Goal: Task Accomplishment & Management: Manage account settings

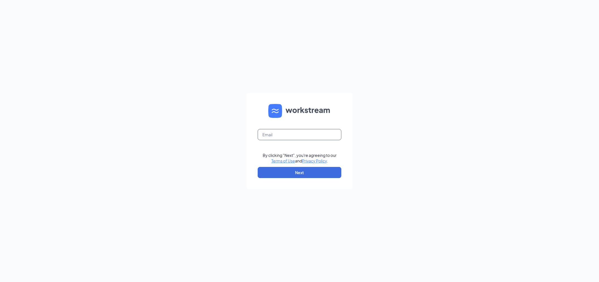
click at [318, 131] on input "text" at bounding box center [299, 134] width 84 height 11
type input "bcabrera@royalecompany.com"
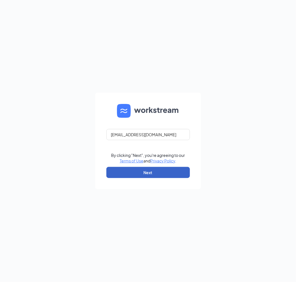
click at [169, 171] on button "Next" at bounding box center [148, 172] width 84 height 11
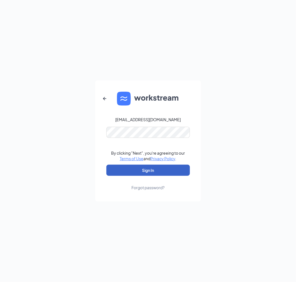
click at [159, 170] on button "Sign In" at bounding box center [148, 170] width 84 height 11
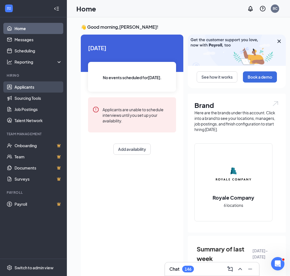
click at [24, 88] on link "Applicants" at bounding box center [38, 86] width 48 height 11
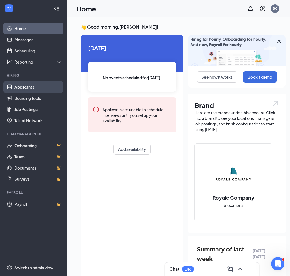
click at [24, 88] on link "Applicants" at bounding box center [38, 86] width 48 height 11
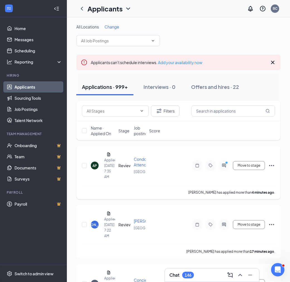
click at [96, 165] on div "AP" at bounding box center [95, 165] width 4 height 5
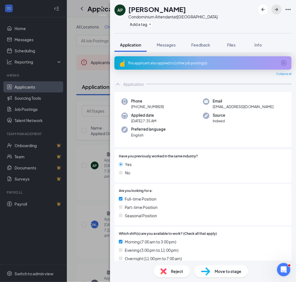
click at [272, 9] on button "button" at bounding box center [277, 9] width 10 height 10
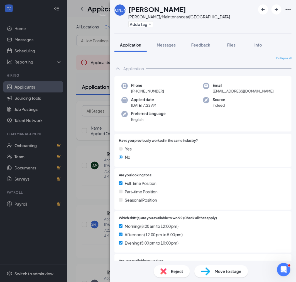
click at [154, 9] on h1 "José allende" at bounding box center [157, 8] width 58 height 9
copy h1 "José allende"
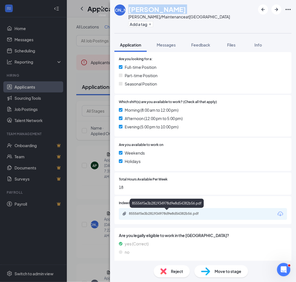
click at [175, 216] on div "85556f5e3b281934978d9e8d54382b56.pdf" at bounding box center [167, 214] width 90 height 5
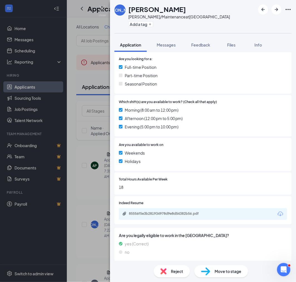
click at [219, 270] on span "Move to stage" at bounding box center [228, 271] width 27 height 6
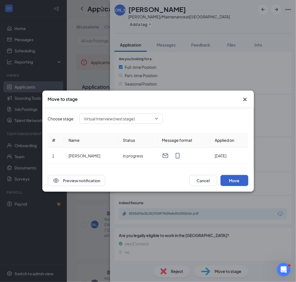
click at [235, 177] on button "Move" at bounding box center [235, 180] width 28 height 11
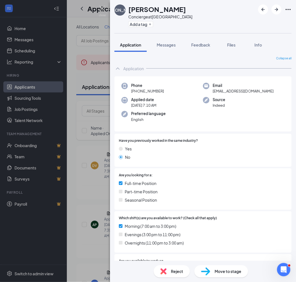
click at [157, 8] on h1 "Joshua Ortiz" at bounding box center [157, 8] width 58 height 9
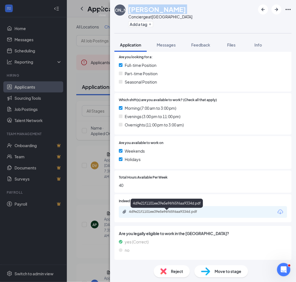
scroll to position [116, 0]
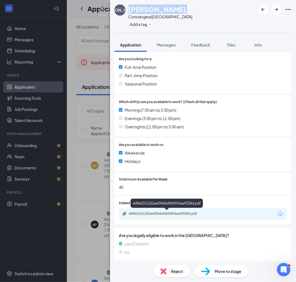
click at [188, 215] on div "4d9e21f1101ee39e5e96f65f6aa9334d.pdf" at bounding box center [168, 214] width 78 height 4
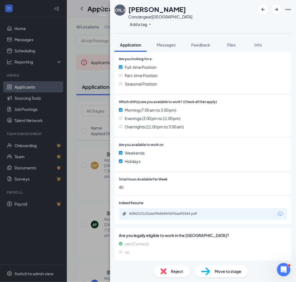
click at [231, 275] on div "Move to stage" at bounding box center [222, 271] width 54 height 12
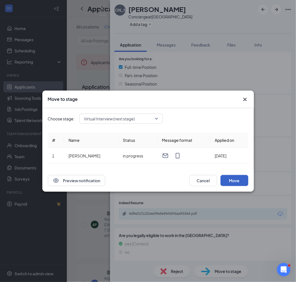
click at [237, 178] on button "Move" at bounding box center [235, 180] width 28 height 11
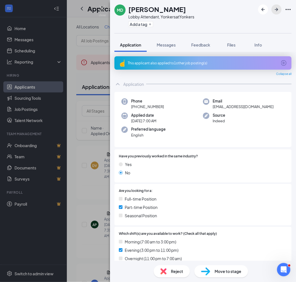
click at [277, 11] on icon "ArrowRight" at bounding box center [276, 9] width 7 height 7
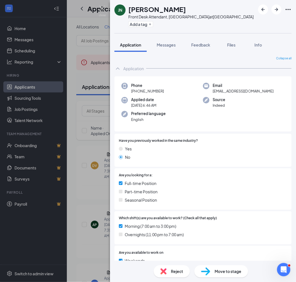
click at [166, 8] on h1 "Jacob Nielsen" at bounding box center [157, 8] width 58 height 9
copy h1 "Jacob Nielsen"
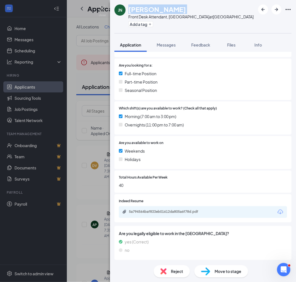
scroll to position [108, 0]
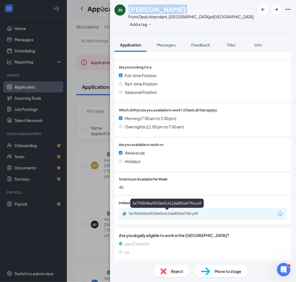
click at [171, 216] on div "5a794564baf833eb01612da805a6f78d.pdf" at bounding box center [167, 214] width 90 height 5
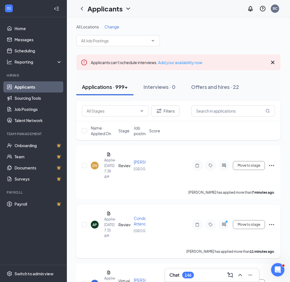
click at [144, 224] on span "Condominium Attendant" at bounding box center [147, 221] width 26 height 11
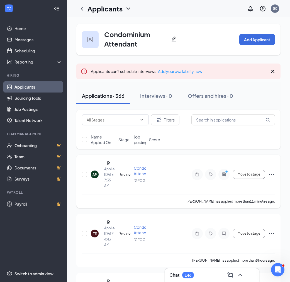
click at [95, 175] on div "AP" at bounding box center [95, 174] width 4 height 5
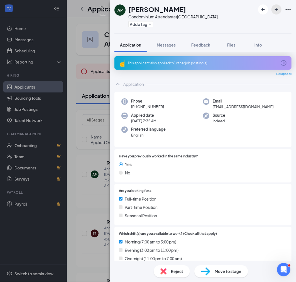
click at [273, 11] on button "button" at bounding box center [277, 9] width 10 height 10
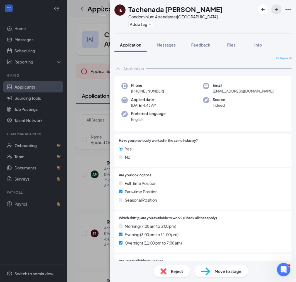
click at [278, 10] on icon "ArrowRight" at bounding box center [276, 9] width 7 height 7
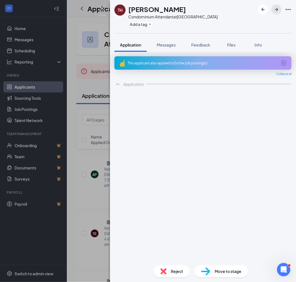
click at [278, 10] on icon "ArrowRight" at bounding box center [276, 9] width 7 height 7
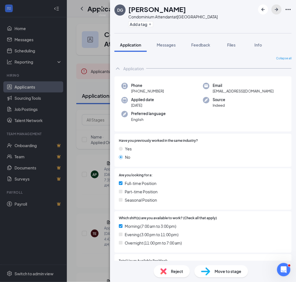
click at [278, 11] on icon "ArrowRight" at bounding box center [276, 9] width 7 height 7
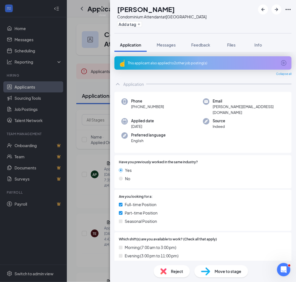
click at [163, 10] on h1 "Donte Smith" at bounding box center [146, 8] width 58 height 9
copy h1 "Donte Smith"
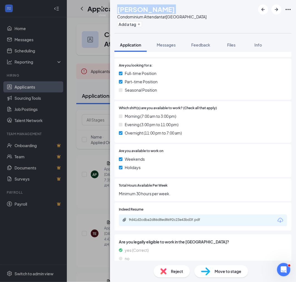
scroll to position [132, 0]
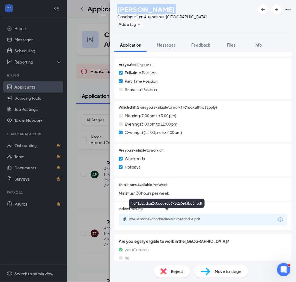
click at [205, 217] on div "9d41d2cdba2d86d8ed8692c23e43bd3f.pdf" at bounding box center [168, 219] width 78 height 4
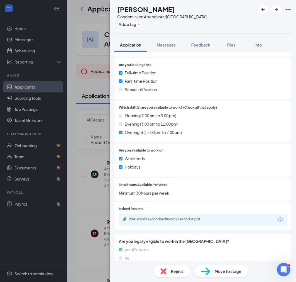
click at [221, 271] on span "Move to stage" at bounding box center [228, 271] width 27 height 6
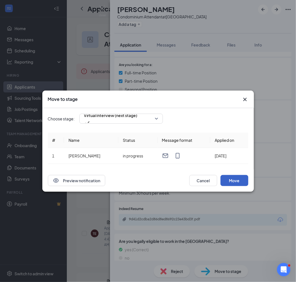
click at [235, 177] on button "Move" at bounding box center [235, 180] width 28 height 11
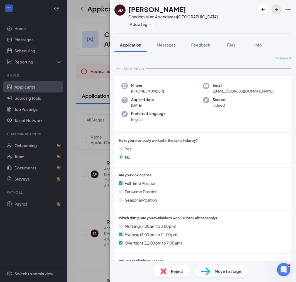
click at [277, 9] on icon "ArrowRight" at bounding box center [276, 9] width 3 height 3
click at [166, 8] on h1 "Elvis Rodriguez" at bounding box center [157, 8] width 58 height 9
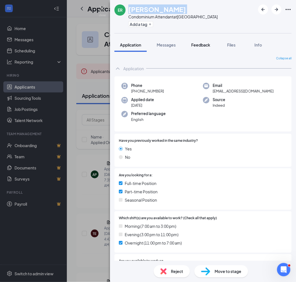
copy h1 "Elvis Rodriguez"
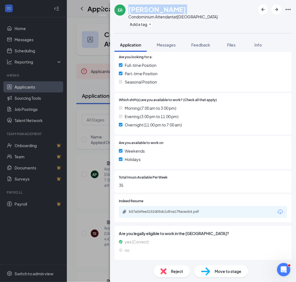
scroll to position [116, 0]
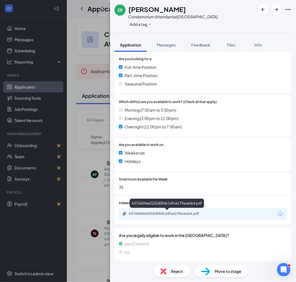
click at [185, 210] on div "b57a569ee3152d05dc1dfce179acecb4.pdf" at bounding box center [203, 214] width 168 height 12
click at [184, 215] on div "b57a569ee3152d05dc1dfce179acecb4.pdf" at bounding box center [168, 214] width 78 height 4
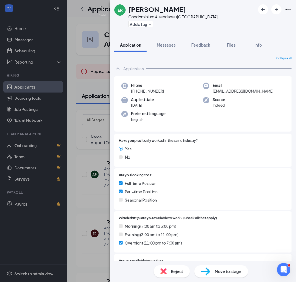
click at [167, 91] on div "Phone +1 (917) 792-0534" at bounding box center [162, 88] width 82 height 11
copy span "+1 (917) 792-0534"
click at [237, 11] on div "ER Elvis Rodriguez Condominium Attendant at Manhattan Add a tag" at bounding box center [203, 16] width 186 height 33
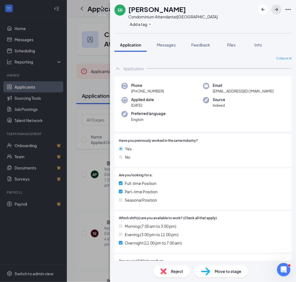
click at [276, 10] on icon "ArrowRight" at bounding box center [276, 9] width 7 height 7
click at [170, 11] on h1 "Stanley Louis" at bounding box center [146, 8] width 58 height 9
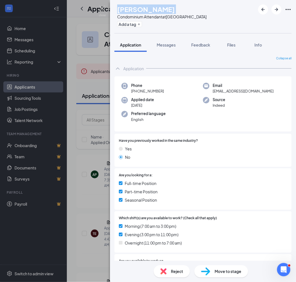
click at [170, 11] on h1 "Stanley Louis" at bounding box center [146, 8] width 58 height 9
copy h1 "Stanley Louis"
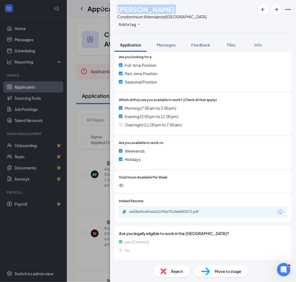
scroll to position [116, 0]
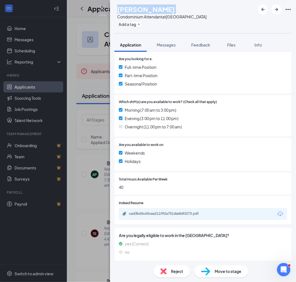
click at [163, 214] on div "cad3b65c65caa211f92a751da6b83273.pdf" at bounding box center [168, 214] width 78 height 4
click at [160, 217] on div "cad3b65c65caa211f92a751da6b83273.pdf" at bounding box center [203, 214] width 168 height 12
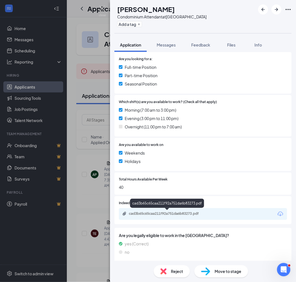
click at [161, 212] on div "cad3b65c65caa211f92a751da6b83273.pdf" at bounding box center [168, 214] width 78 height 4
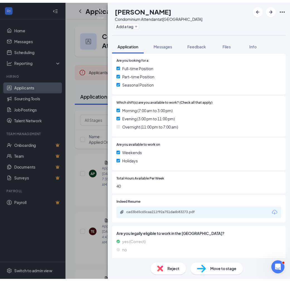
scroll to position [0, 0]
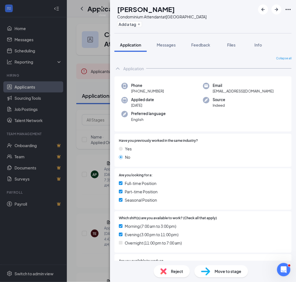
click at [170, 91] on div "Phone +1 (561) 787-7202" at bounding box center [162, 88] width 82 height 11
copy span "+1 (561) 787-7202"
click at [274, 11] on icon "ArrowRight" at bounding box center [276, 9] width 7 height 7
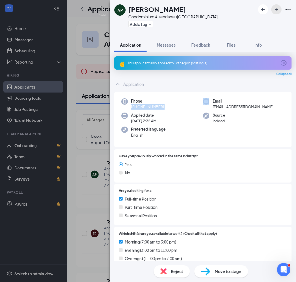
click at [274, 11] on icon "ArrowRight" at bounding box center [276, 9] width 7 height 7
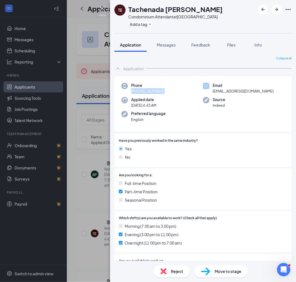
click at [103, 8] on img at bounding box center [102, 11] width 7 height 11
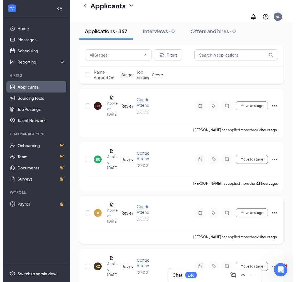
scroll to position [548, 0]
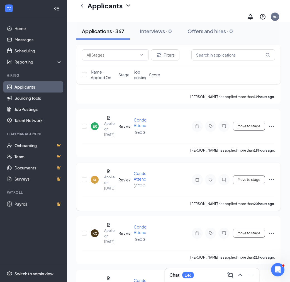
click at [91, 184] on div "SL" at bounding box center [95, 180] width 8 height 8
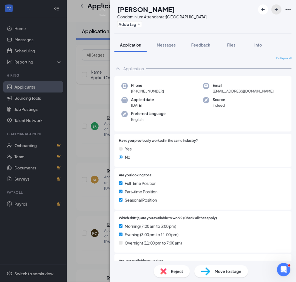
click at [275, 11] on icon "ArrowRight" at bounding box center [276, 9] width 7 height 7
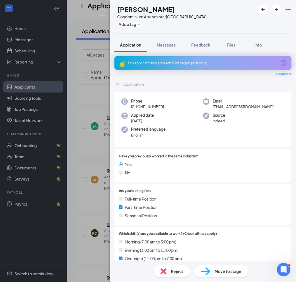
click at [168, 9] on h1 "Kevin Carmenate" at bounding box center [146, 8] width 58 height 9
copy h1 "Kevin Carmenate"
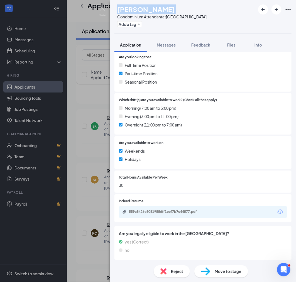
scroll to position [132, 0]
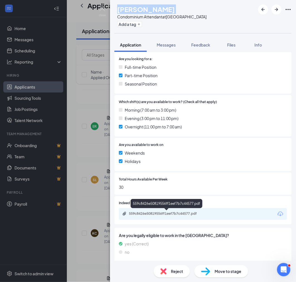
click at [178, 212] on div "559c8426e50819556ff1eef7b7c44577.pdf" at bounding box center [168, 214] width 78 height 4
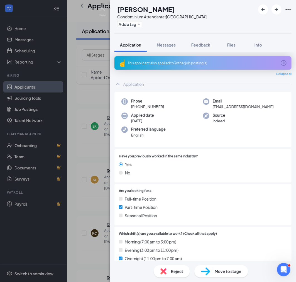
click at [162, 107] on span "+1 (347) 884-4307" at bounding box center [147, 107] width 33 height 6
copy span "+1 (347) 884-4307"
click at [226, 30] on div "KC Kevin Carmenate Condominium Attendant at Manhattan Add a tag" at bounding box center [203, 16] width 186 height 33
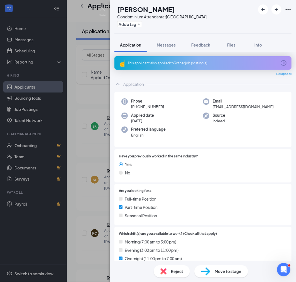
click at [250, 20] on div "KC Kevin Carmenate Condominium Attendant at Manhattan Add a tag" at bounding box center [203, 16] width 186 height 33
click at [278, 9] on icon "ArrowRight" at bounding box center [276, 9] width 3 height 3
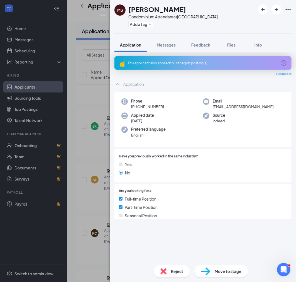
click at [164, 9] on h1 "Maurice Saxton" at bounding box center [157, 8] width 58 height 9
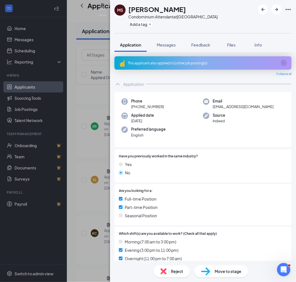
click at [164, 9] on h1 "Maurice Saxton" at bounding box center [157, 8] width 58 height 9
copy h1 "Maurice Saxton"
click at [202, 192] on div at bounding box center [220, 190] width 135 height 5
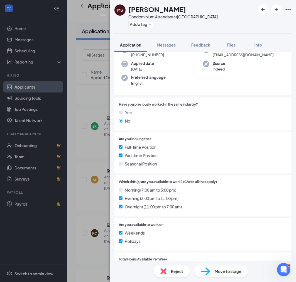
scroll to position [99, 0]
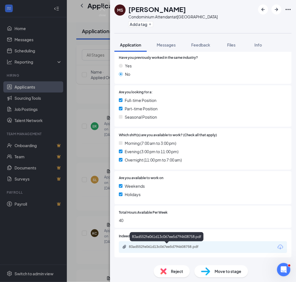
click at [179, 245] on div "83ad552fe061d13c067ee5d794608758.pdf" at bounding box center [168, 247] width 78 height 4
click at [220, 137] on div at bounding box center [252, 135] width 70 height 5
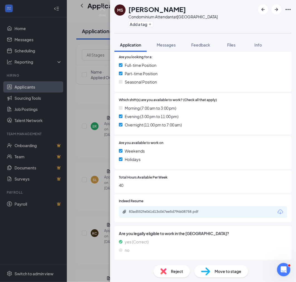
scroll to position [132, 0]
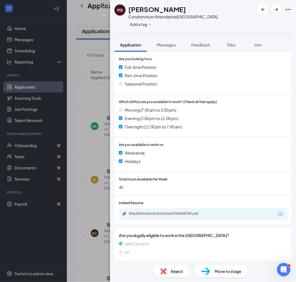
click at [212, 107] on div "Morning (7:00 am to 3:00 pm)" at bounding box center [203, 110] width 168 height 6
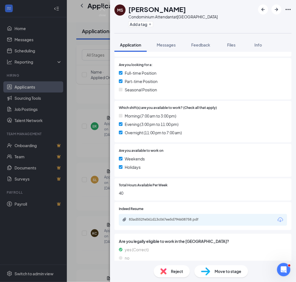
scroll to position [121, 0]
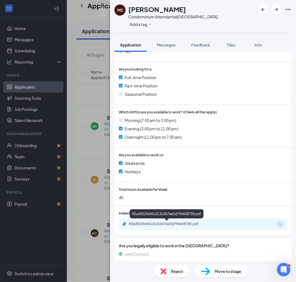
click at [177, 224] on div "83ad552fe061d13c067ee5d794608758.pdf" at bounding box center [168, 224] width 78 height 4
click at [233, 160] on div "Weekends" at bounding box center [203, 163] width 168 height 6
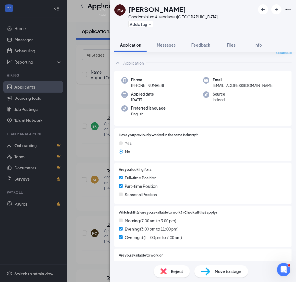
scroll to position [0, 0]
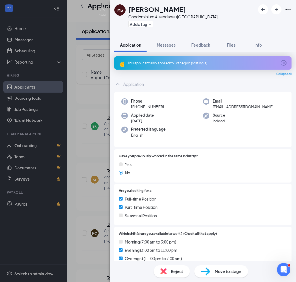
click at [167, 109] on div "Phone +1 (929) 663-4613" at bounding box center [162, 103] width 82 height 11
click at [173, 25] on div "Add a tag" at bounding box center [172, 24] width 89 height 9
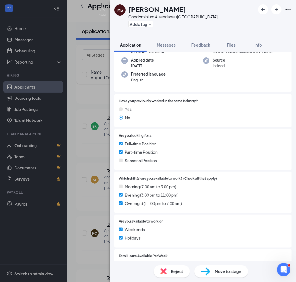
scroll to position [134, 0]
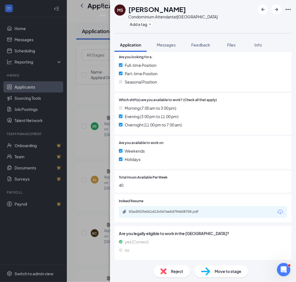
click at [175, 270] on span "Reject" at bounding box center [177, 271] width 12 height 6
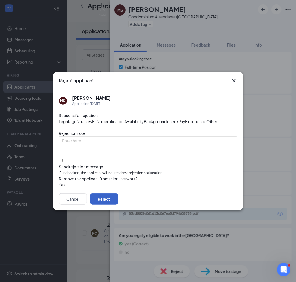
click at [118, 205] on button "Reject" at bounding box center [104, 198] width 28 height 11
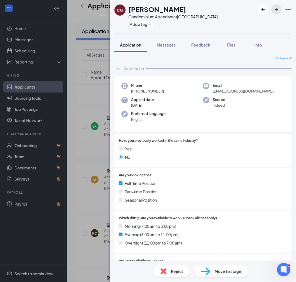
click at [277, 10] on icon "ArrowRight" at bounding box center [276, 9] width 3 height 3
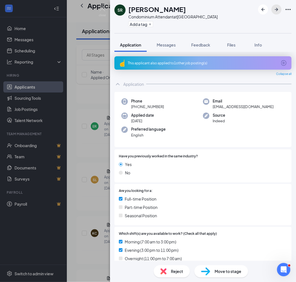
click at [279, 11] on icon "ArrowRight" at bounding box center [276, 9] width 7 height 7
click at [186, 11] on h1 "RICARDO FREDERIQUE" at bounding box center [157, 8] width 58 height 9
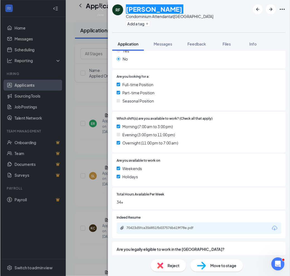
scroll to position [124, 0]
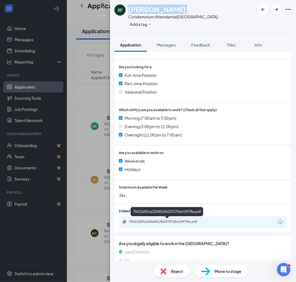
click at [169, 224] on div "70423d5fca356851fb037576b619f78e.pdf" at bounding box center [167, 222] width 90 height 5
click at [103, 8] on img at bounding box center [102, 11] width 7 height 11
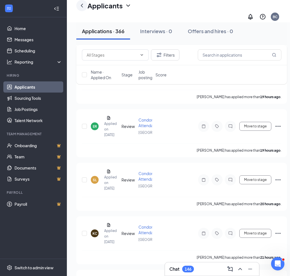
click at [84, 9] on icon "ChevronLeft" at bounding box center [82, 5] width 7 height 7
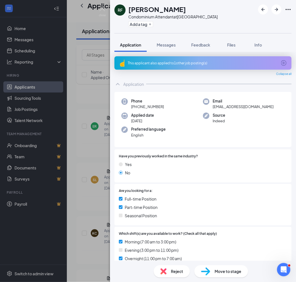
click at [98, 7] on div "RF RICARDO FREDERIQUE Condominium Attendant at Manhattan Add a tag Application …" at bounding box center [148, 141] width 296 height 282
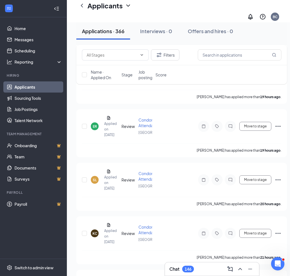
click at [103, 9] on h1 "Applicants" at bounding box center [105, 5] width 35 height 9
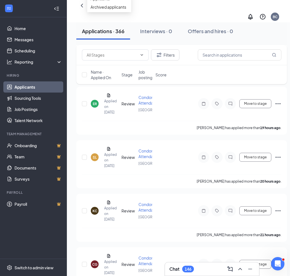
scroll to position [654, 0]
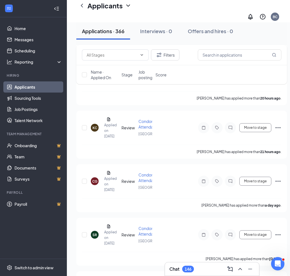
click at [27, 86] on link "Applicants" at bounding box center [38, 86] width 48 height 11
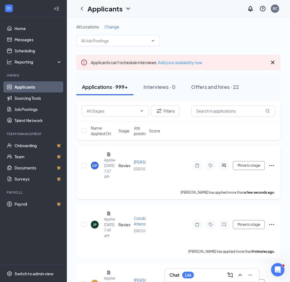
click at [139, 161] on span "Porter/Maintenance" at bounding box center [162, 161] width 57 height 5
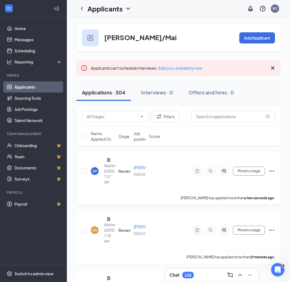
click at [93, 171] on div "GP" at bounding box center [94, 171] width 5 height 5
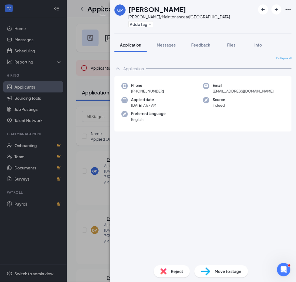
click at [157, 11] on h1 "Guillermo Pérez" at bounding box center [157, 8] width 58 height 9
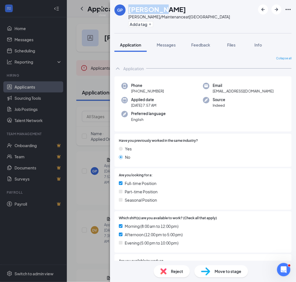
click at [157, 11] on h1 "Guillermo Pérez" at bounding box center [157, 8] width 58 height 9
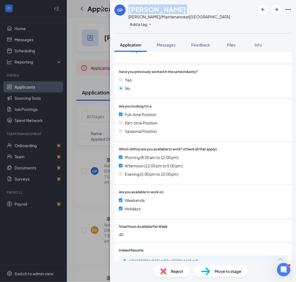
scroll to position [116, 0]
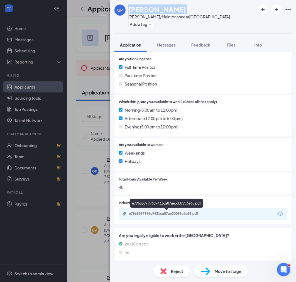
click at [178, 216] on div "e7965597996c9431ca87ae30099c6e68.pdf" at bounding box center [167, 214] width 90 height 5
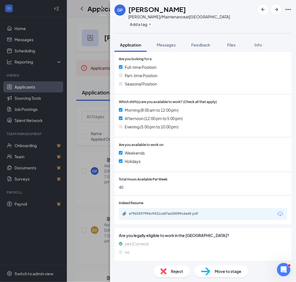
click at [172, 269] on span "Reject" at bounding box center [177, 271] width 12 height 6
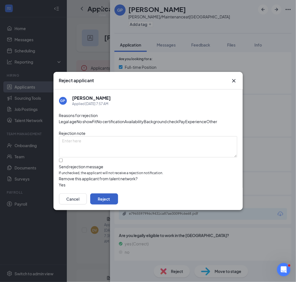
click at [118, 205] on button "Reject" at bounding box center [104, 198] width 28 height 11
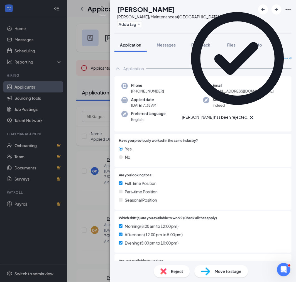
click at [158, 11] on h1 "Dominick Vasquez" at bounding box center [146, 8] width 58 height 9
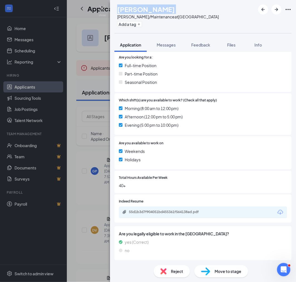
scroll to position [116, 0]
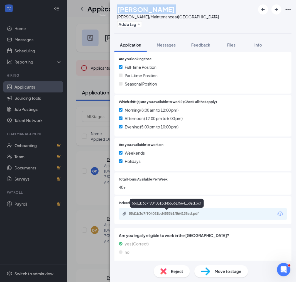
click at [174, 214] on div "55d1b3d7f904051bd455361f564138ad.pdf" at bounding box center [168, 214] width 78 height 4
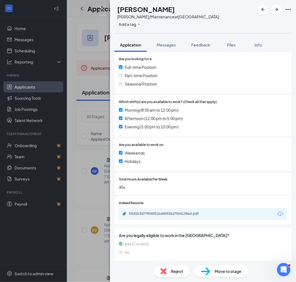
click at [173, 272] on span "Reject" at bounding box center [177, 271] width 12 height 6
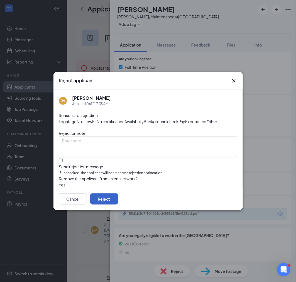
click at [118, 205] on button "Reject" at bounding box center [104, 198] width 28 height 11
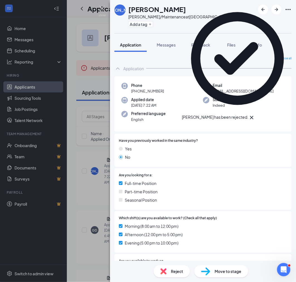
click at [154, 8] on h1 "José allende" at bounding box center [157, 8] width 58 height 9
click at [255, 114] on icon "Cross" at bounding box center [252, 117] width 7 height 7
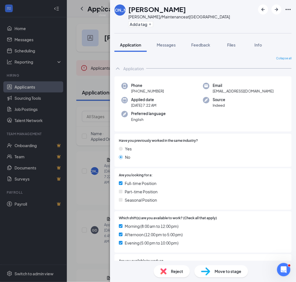
click at [175, 270] on span "Reject" at bounding box center [177, 271] width 12 height 6
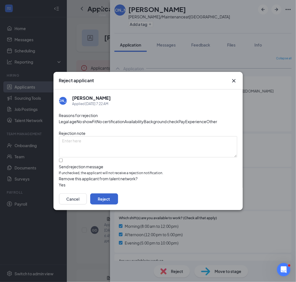
drag, startPoint x: 218, startPoint y: 208, endPoint x: 218, endPoint y: 212, distance: 4.2
click at [218, 208] on div "Cancel Reject" at bounding box center [148, 199] width 189 height 22
click at [118, 205] on button "Reject" at bounding box center [104, 198] width 28 height 11
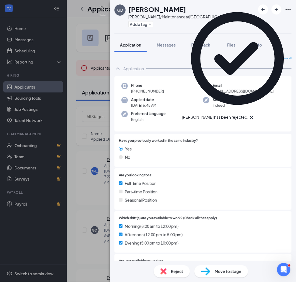
click at [161, 8] on h1 "Garnell Davis" at bounding box center [157, 8] width 58 height 9
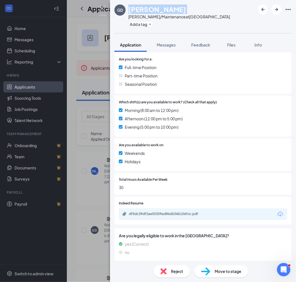
scroll to position [118, 0]
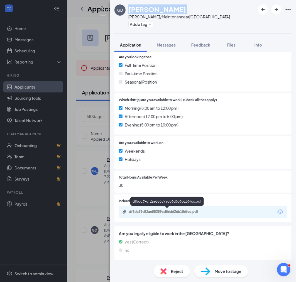
click at [186, 213] on div "df5dc39df2ae55359ad86d636b156fcc.pdf" at bounding box center [168, 212] width 78 height 4
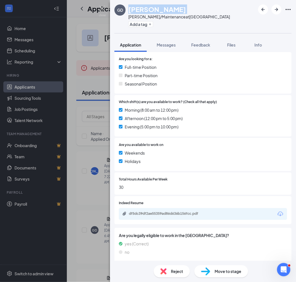
click at [210, 272] on div "Move to stage" at bounding box center [222, 271] width 54 height 12
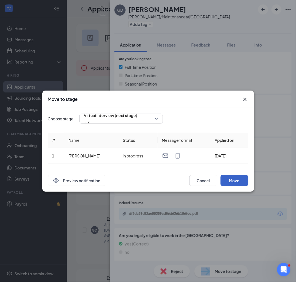
click at [241, 179] on button "Move" at bounding box center [235, 180] width 28 height 11
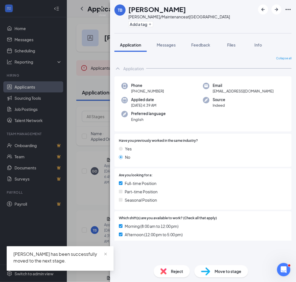
click at [157, 9] on h1 "TONY BEACHAM" at bounding box center [157, 8] width 58 height 9
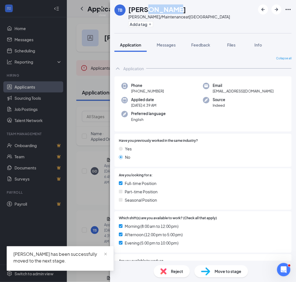
click at [157, 9] on h1 "TONY BEACHAM" at bounding box center [157, 8] width 58 height 9
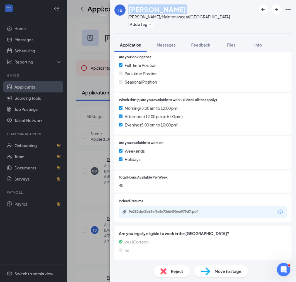
scroll to position [116, 0]
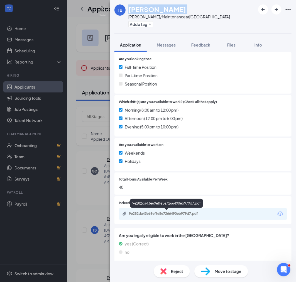
click at [162, 212] on div "9e282da43e69effe5e7266490eb979d7.pdf" at bounding box center [168, 214] width 78 height 4
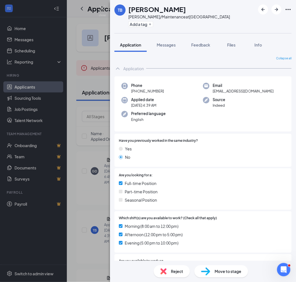
click at [174, 93] on div "Phone +1 (929) 627-1322" at bounding box center [162, 88] width 82 height 11
click at [229, 202] on div "Seasonal Position" at bounding box center [203, 200] width 168 height 6
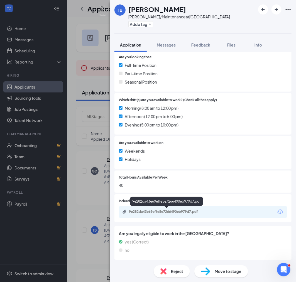
click at [178, 213] on div "9e282da43e69effe5e7266490eb979d7.pdf" at bounding box center [168, 212] width 78 height 4
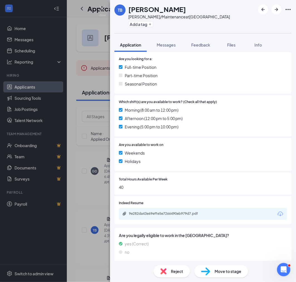
click at [212, 273] on div "Move to stage" at bounding box center [222, 271] width 54 height 12
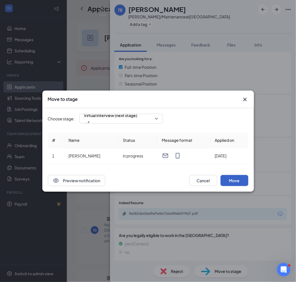
click at [236, 183] on button "Move" at bounding box center [235, 180] width 28 height 11
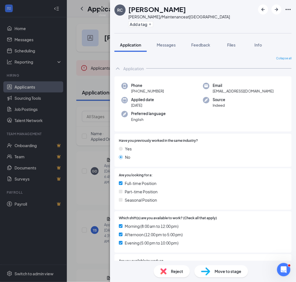
click at [153, 9] on h1 "Ryan Cooper" at bounding box center [157, 8] width 58 height 9
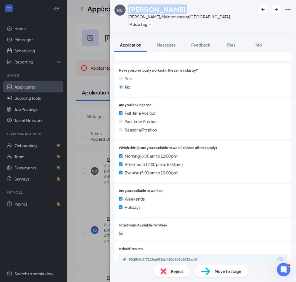
scroll to position [116, 0]
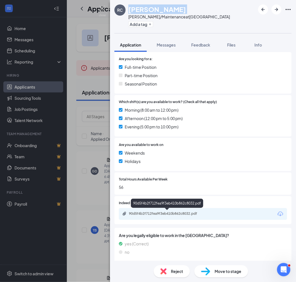
click at [195, 215] on div "90d5f4b2f712fea9f3eb410b862c8032.pdf" at bounding box center [168, 214] width 78 height 4
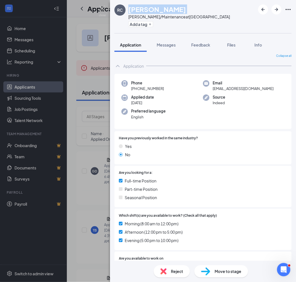
scroll to position [0, 0]
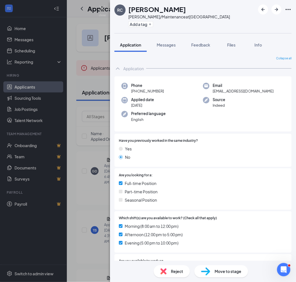
click at [167, 92] on div "Phone +1 (929) 714-6233" at bounding box center [162, 88] width 82 height 11
click at [171, 273] on div "Reject" at bounding box center [172, 271] width 36 height 12
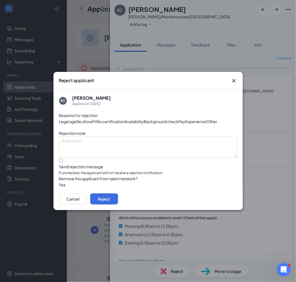
click at [233, 210] on div "Cancel Reject" at bounding box center [148, 199] width 189 height 22
click at [118, 205] on button "Reject" at bounding box center [104, 198] width 28 height 11
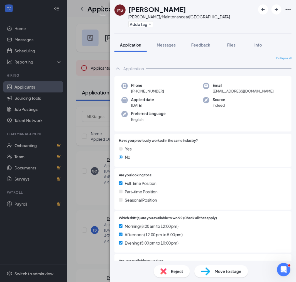
click at [175, 275] on div "Reject" at bounding box center [172, 271] width 36 height 12
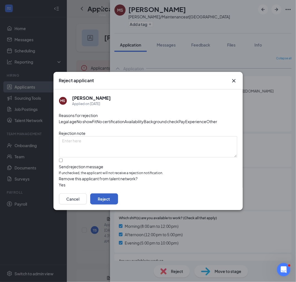
click at [118, 205] on button "Reject" at bounding box center [104, 198] width 28 height 11
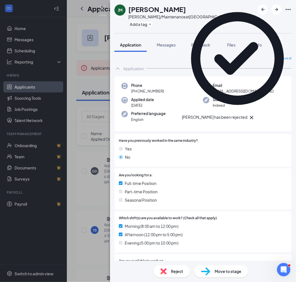
click at [255, 114] on icon "Cross" at bounding box center [252, 117] width 7 height 7
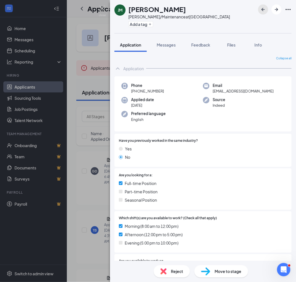
click at [262, 10] on icon "ArrowLeftNew" at bounding box center [263, 9] width 7 height 7
click at [178, 272] on span "Unreject" at bounding box center [178, 271] width 16 height 6
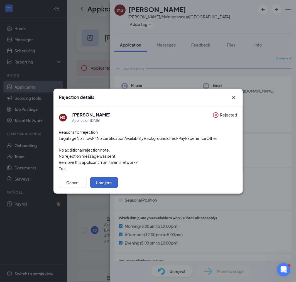
click at [118, 188] on button "Unreject" at bounding box center [104, 182] width 28 height 11
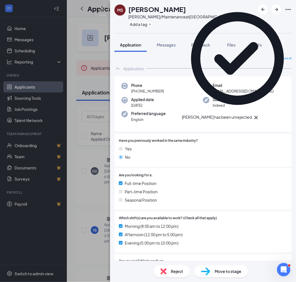
click at [152, 8] on h1 "Michael Sanchez" at bounding box center [157, 8] width 58 height 9
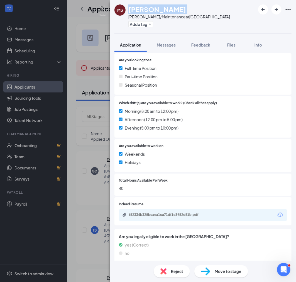
scroll to position [116, 0]
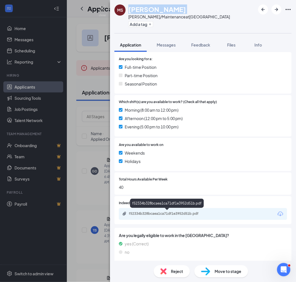
click at [184, 212] on div "f52334b328bcaea1ca71df1e3952d51b.pdf" at bounding box center [168, 214] width 78 height 4
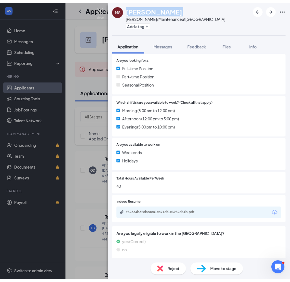
scroll to position [0, 0]
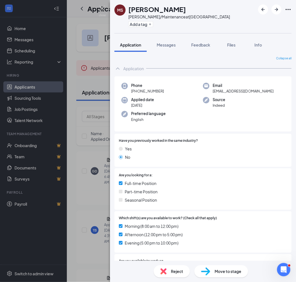
click at [167, 89] on div "Phone +1 (929) 752-7201" at bounding box center [162, 88] width 82 height 11
click at [168, 273] on div "Reject" at bounding box center [172, 271] width 36 height 12
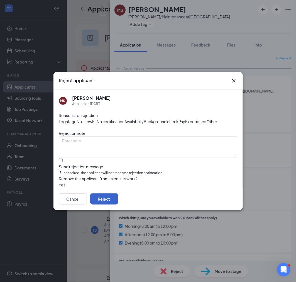
click at [118, 205] on button "Reject" at bounding box center [104, 198] width 28 height 11
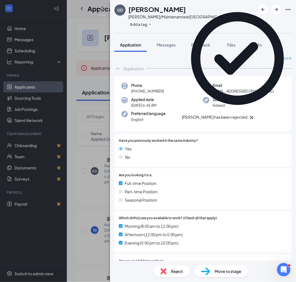
click at [151, 14] on div "Porter/Maintenance at Manhattan" at bounding box center [179, 17] width 102 height 6
click at [150, 11] on h1 "Garnell Davis" at bounding box center [157, 8] width 58 height 9
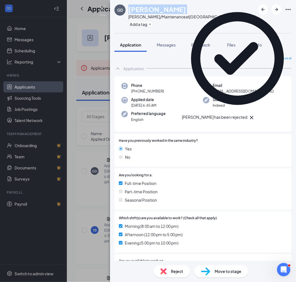
click at [150, 11] on h1 "Garnell Davis" at bounding box center [157, 8] width 58 height 9
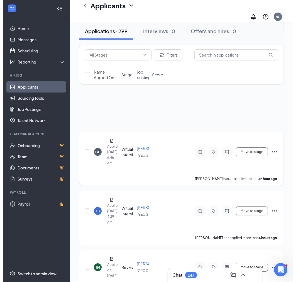
scroll to position [161, 0]
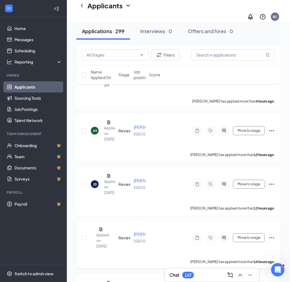
click at [93, 240] on div "IA" at bounding box center [90, 237] width 3 height 5
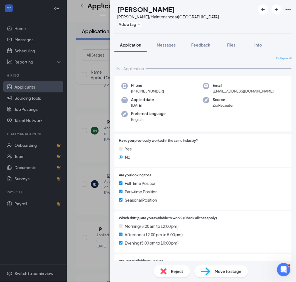
click at [155, 7] on h1 "Imani Antonio" at bounding box center [146, 8] width 58 height 9
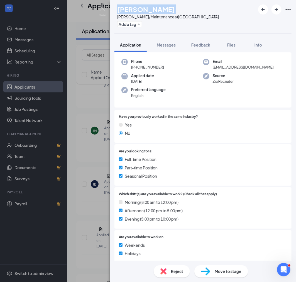
scroll to position [111, 0]
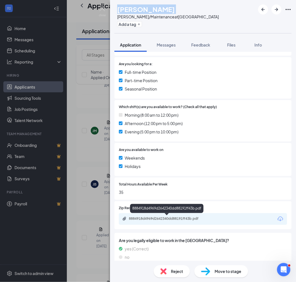
click at [186, 218] on div "8884918d4969d2642340dd88191ff43b.pdf" at bounding box center [168, 219] width 78 height 4
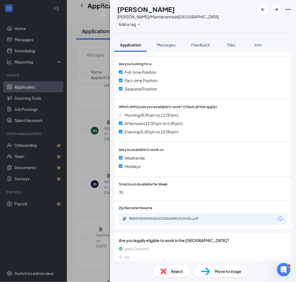
click at [179, 273] on span "Reject" at bounding box center [177, 271] width 12 height 6
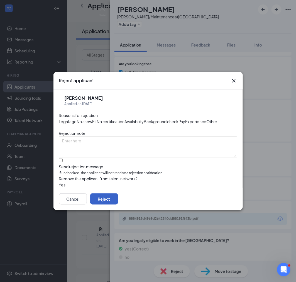
click at [118, 205] on button "Reject" at bounding box center [104, 198] width 28 height 11
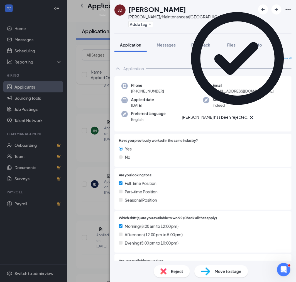
click at [145, 9] on h1 "Justin Downs" at bounding box center [157, 8] width 58 height 9
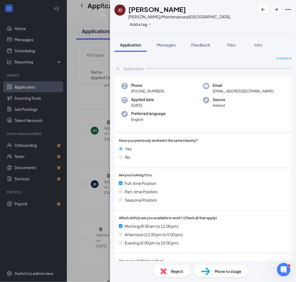
click at [221, 163] on div "Have you previously worked in the same industry? Yes No" at bounding box center [203, 150] width 177 height 33
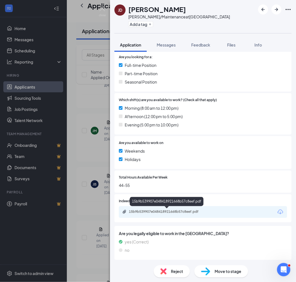
click at [187, 212] on div "15b9b539907e048418921668b57c8eef.pdf" at bounding box center [168, 212] width 78 height 4
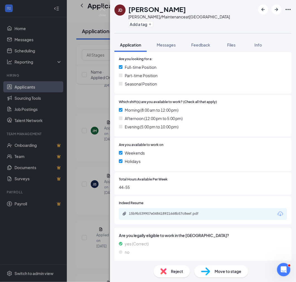
scroll to position [0, 0]
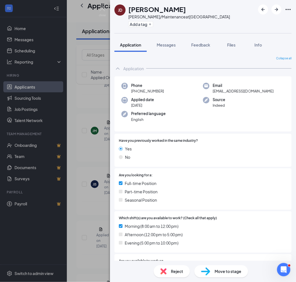
click at [170, 88] on div "Phone +1 (347) 962-0347" at bounding box center [162, 88] width 82 height 11
click at [170, 91] on div "Phone +1 (347) 962-0347" at bounding box center [162, 88] width 82 height 11
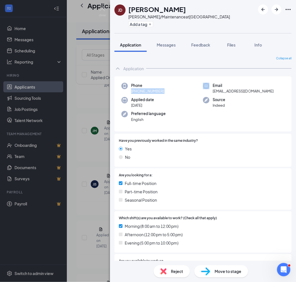
click at [170, 91] on div "Phone +1 (347) 962-0347" at bounding box center [162, 88] width 82 height 11
click at [224, 274] on span "Move to stage" at bounding box center [228, 271] width 27 height 6
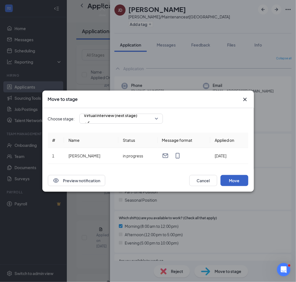
click at [227, 177] on button "Move" at bounding box center [235, 180] width 28 height 11
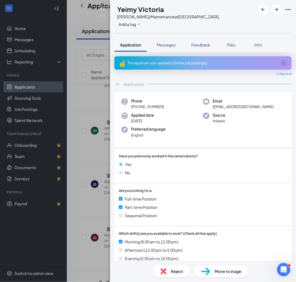
drag, startPoint x: 218, startPoint y: 13, endPoint x: 248, endPoint y: 13, distance: 30.4
click at [218, 13] on div "YV Yeimy Victoria Porter/Maintenance at Manhattan Add a tag" at bounding box center [203, 16] width 186 height 33
click at [179, 11] on div "Yeimy Victoria" at bounding box center [168, 8] width 102 height 9
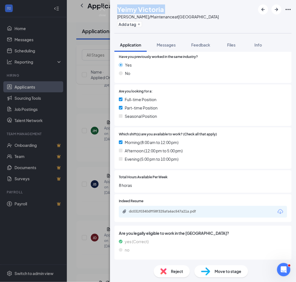
scroll to position [97, 0]
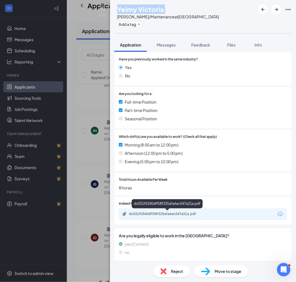
click at [171, 215] on div "dc031f0340dff58f325afa6ac547a21a.pdf" at bounding box center [168, 214] width 78 height 4
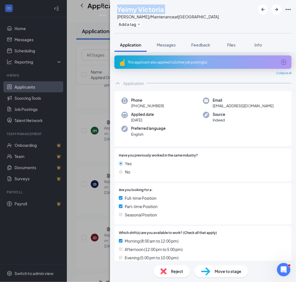
scroll to position [0, 0]
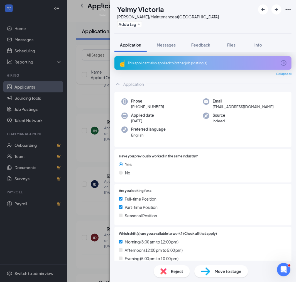
click at [166, 104] on div "Phone +1 (786) 961-1553" at bounding box center [162, 103] width 82 height 11
click at [275, 13] on icon "ArrowRight" at bounding box center [276, 9] width 7 height 7
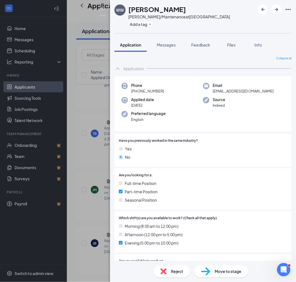
click at [150, 12] on h1 "William Wu" at bounding box center [157, 8] width 58 height 9
click at [160, 89] on span "+1 (347) 512-9434" at bounding box center [147, 91] width 33 height 6
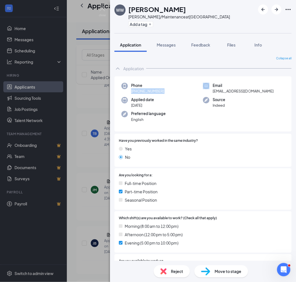
click at [160, 89] on span "+1 (347) 512-9434" at bounding box center [147, 91] width 33 height 6
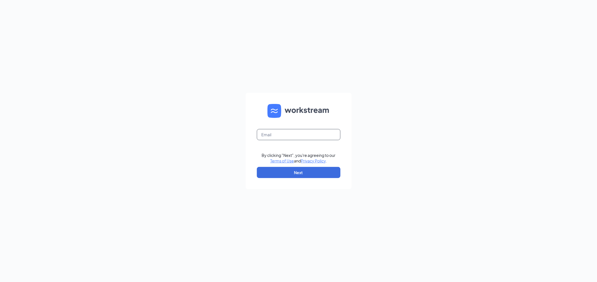
click at [290, 138] on input "text" at bounding box center [299, 134] width 84 height 11
type input "bcabrera@royalecompany.com"
click at [300, 173] on button "Next" at bounding box center [299, 172] width 84 height 11
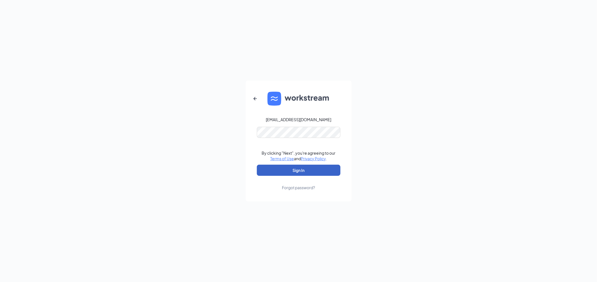
click at [313, 173] on button "Sign In" at bounding box center [299, 170] width 84 height 11
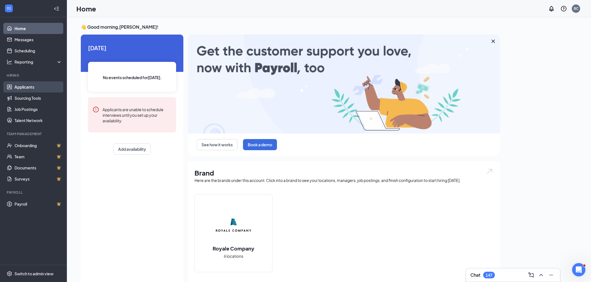
click at [36, 88] on link "Applicants" at bounding box center [38, 86] width 48 height 11
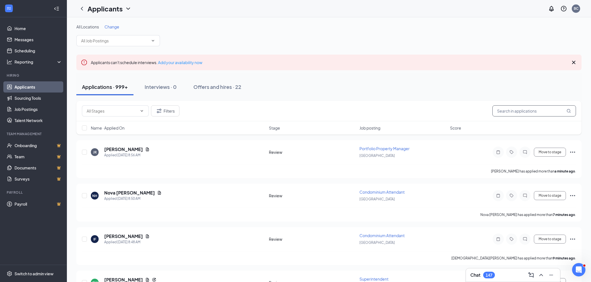
click at [543, 109] on input "text" at bounding box center [534, 110] width 84 height 11
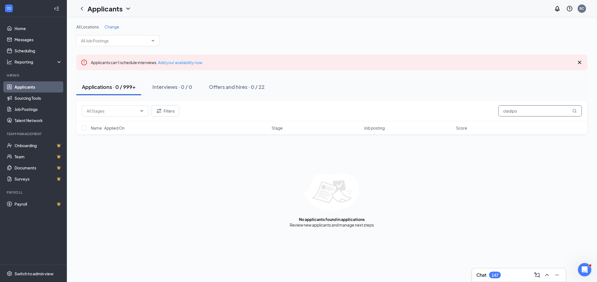
click at [514, 110] on input "oladipo" at bounding box center [541, 110] width 84 height 11
click at [527, 111] on input "patrick oladipo" at bounding box center [541, 110] width 84 height 11
click at [526, 111] on input "patrick oladipo" at bounding box center [541, 110] width 84 height 11
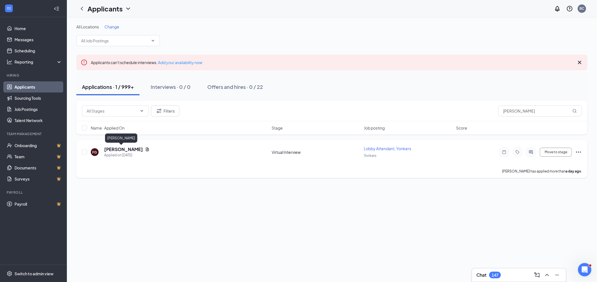
click at [118, 149] on h5 "Frank Gallo" at bounding box center [123, 149] width 39 height 6
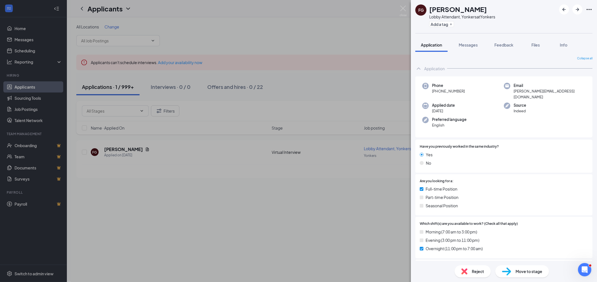
scroll to position [130, 0]
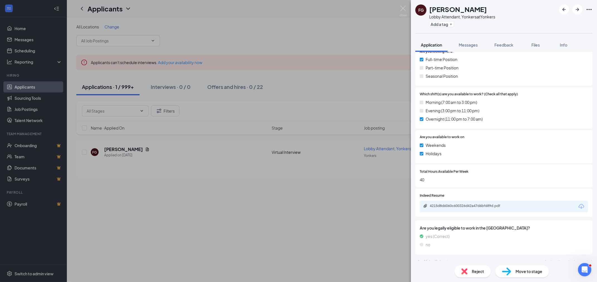
click at [441, 201] on div "4215d8d6060c600326d42a47d6bf689d.pdf" at bounding box center [504, 207] width 168 height 12
click at [441, 204] on div "4215d8d6060c600326d42a47d6bf689d.pdf" at bounding box center [469, 206] width 78 height 4
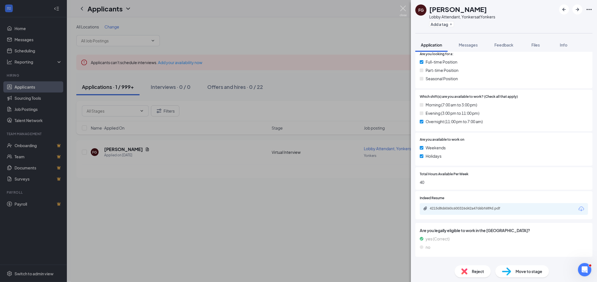
click at [405, 6] on img at bounding box center [403, 11] width 7 height 11
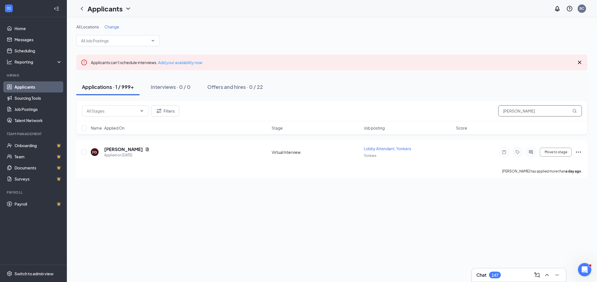
click at [542, 110] on input "frank gallo" at bounding box center [541, 110] width 84 height 11
click at [543, 110] on input "frank gallo" at bounding box center [541, 110] width 84 height 11
paste input "Jonathan Duprey"
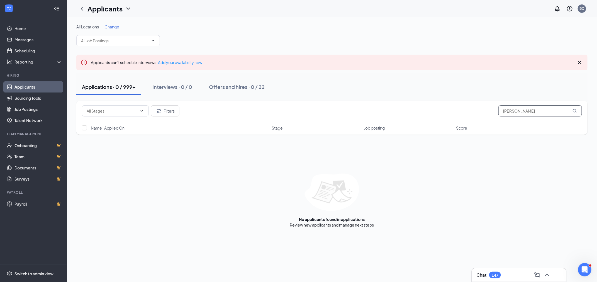
type input "Jonathan Duprey"
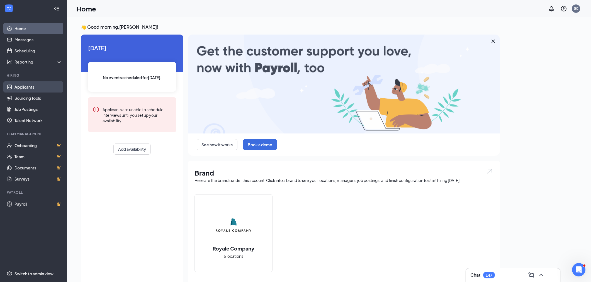
click at [32, 84] on link "Applicants" at bounding box center [38, 86] width 48 height 11
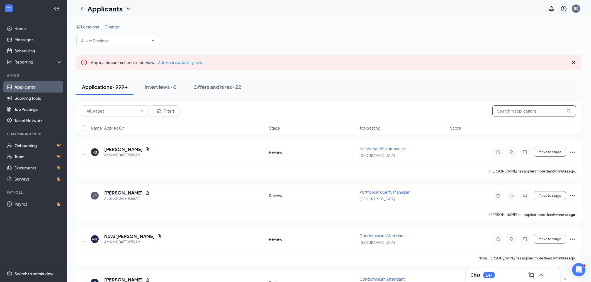
click at [531, 109] on input "text" at bounding box center [534, 110] width 84 height 11
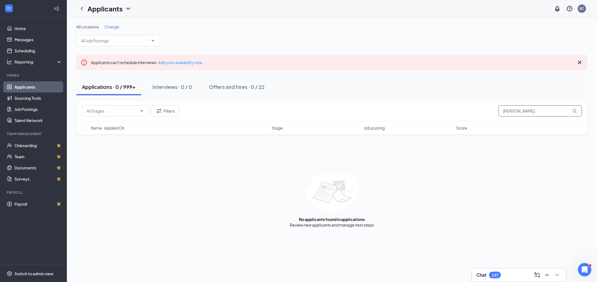
click at [523, 111] on input "duprey" at bounding box center [541, 110] width 84 height 11
paste input "jonathan_duprey@outlook.com"
click at [531, 113] on input "jonathan_duprey@outlook.com" at bounding box center [541, 110] width 84 height 11
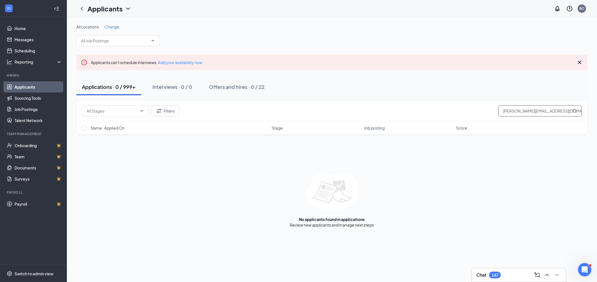
click at [531, 113] on input "jonathan_duprey@outlook.com" at bounding box center [541, 110] width 84 height 11
type input "duprey"
click at [537, 111] on input "duprey" at bounding box center [541, 110] width 84 height 11
click at [169, 89] on div "Interviews · 0 / 0" at bounding box center [172, 86] width 40 height 7
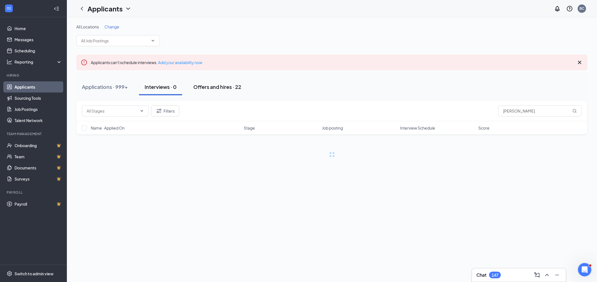
click at [219, 85] on div "Offers and hires · 22" at bounding box center [217, 86] width 48 height 7
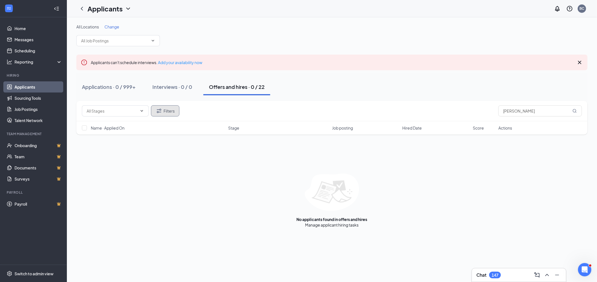
click at [169, 111] on button "Filters" at bounding box center [165, 110] width 28 height 11
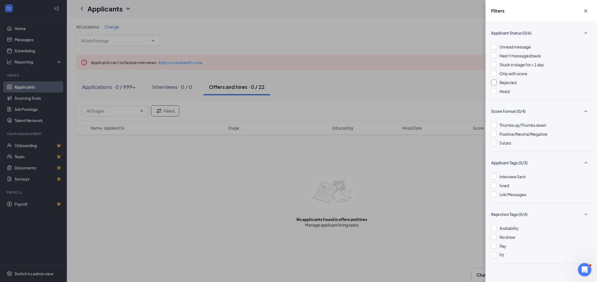
click at [495, 83] on div at bounding box center [494, 83] width 6 height 6
click at [495, 72] on div at bounding box center [494, 74] width 6 height 6
click at [496, 84] on div at bounding box center [494, 83] width 6 height 6
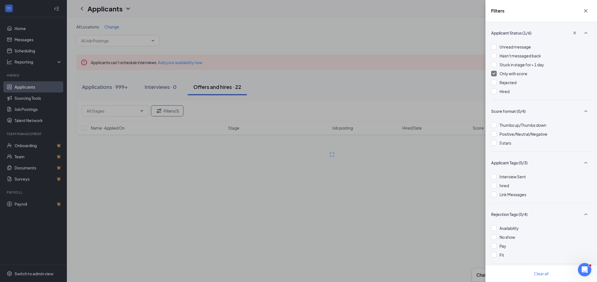
click at [496, 75] on div at bounding box center [494, 74] width 6 height 6
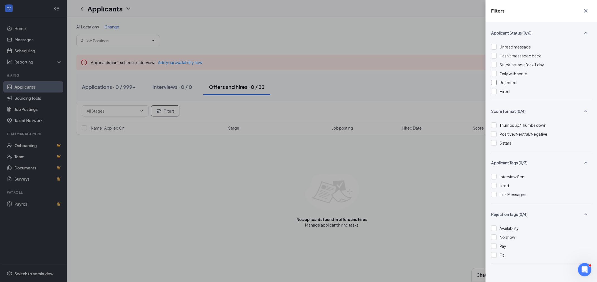
click at [496, 82] on div at bounding box center [494, 83] width 6 height 6
click at [393, 208] on div "Filters Applicant Status (1/6) Unread message Hasn't messaged back Stuck in sta…" at bounding box center [298, 141] width 597 height 282
click at [397, 209] on div "Filters Applicant Status (1/6) Unread message Hasn't messaged back Stuck in sta…" at bounding box center [298, 141] width 597 height 282
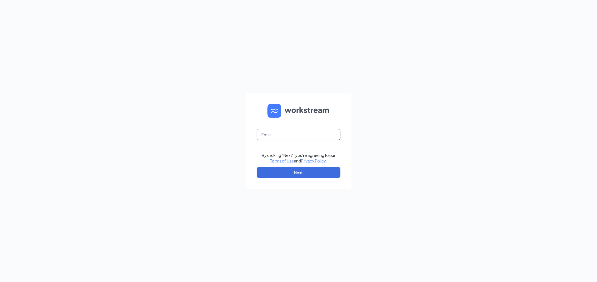
click at [312, 135] on input "text" at bounding box center [299, 134] width 84 height 11
type input "bcabrera@royalecompany.com"
click at [314, 171] on button "Next" at bounding box center [299, 172] width 84 height 11
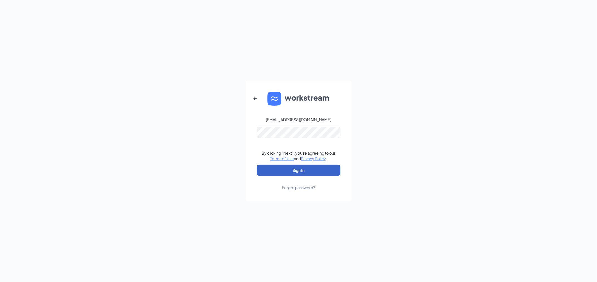
click at [296, 172] on button "Sign In" at bounding box center [299, 170] width 84 height 11
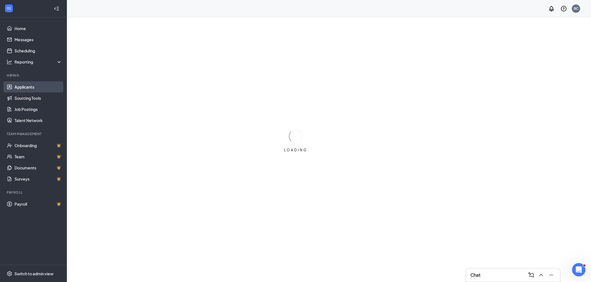
click at [21, 86] on link "Applicants" at bounding box center [38, 86] width 48 height 11
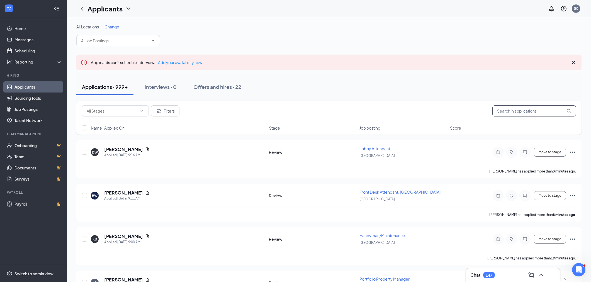
click at [513, 110] on input "text" at bounding box center [534, 110] width 84 height 11
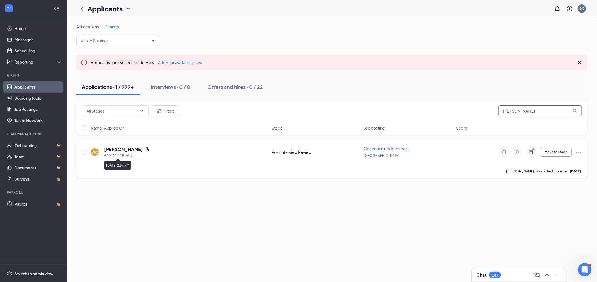
type input "caraway"
click at [117, 148] on h5 "William Caraway" at bounding box center [123, 149] width 39 height 6
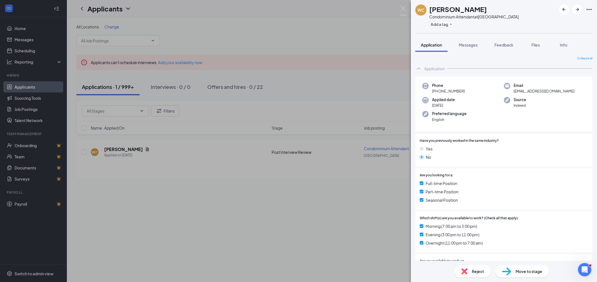
click at [480, 96] on div "Phone +1 (347) 209-2063 Email willc.way01@gmail.com Applied date Aug 12 Source …" at bounding box center [503, 103] width 177 height 55
click at [468, 89] on div "Phone +1 (347) 209-2063" at bounding box center [463, 88] width 82 height 11
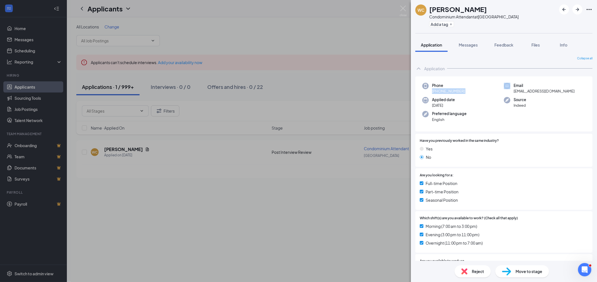
click at [468, 89] on div "Phone +1 (347) 209-2063" at bounding box center [463, 88] width 82 height 11
copy span "+1 (347) 209-2063"
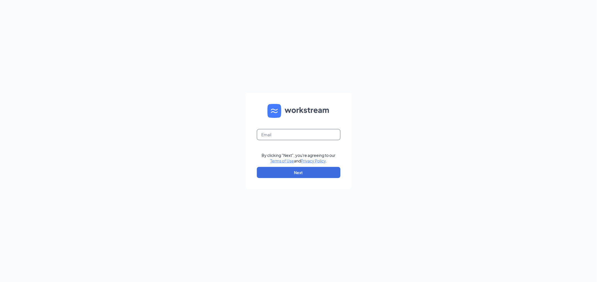
click at [297, 133] on input "text" at bounding box center [299, 134] width 84 height 11
type input "[EMAIL_ADDRESS][DOMAIN_NAME]"
click at [300, 174] on button "Next" at bounding box center [299, 172] width 84 height 11
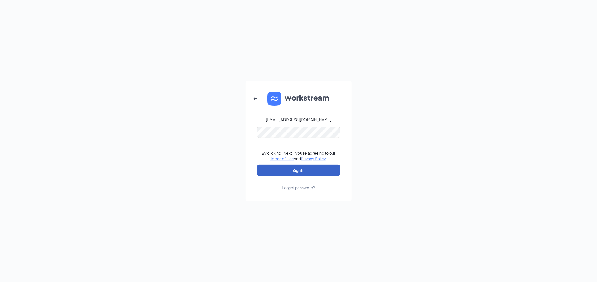
click at [300, 169] on button "Sign In" at bounding box center [299, 170] width 84 height 11
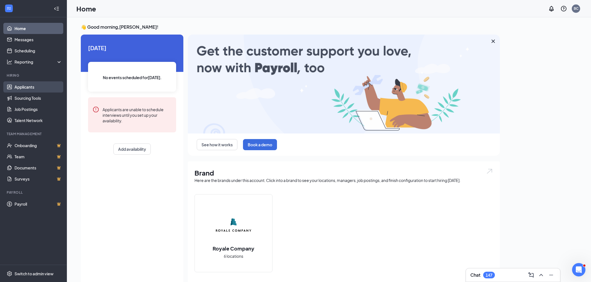
click at [30, 90] on link "Applicants" at bounding box center [38, 86] width 48 height 11
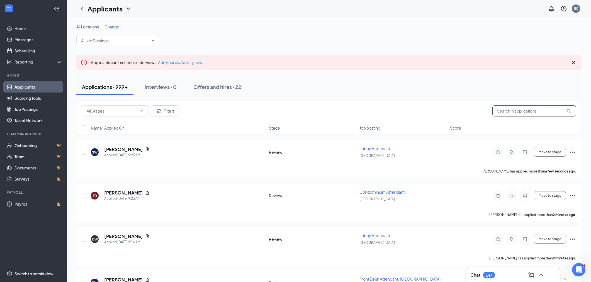
click at [526, 111] on input "text" at bounding box center [534, 110] width 84 height 11
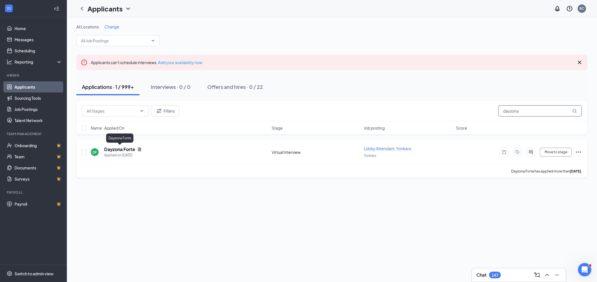
type input "dayzona"
click at [128, 149] on h5 "Dayzona Forte" at bounding box center [119, 149] width 31 height 6
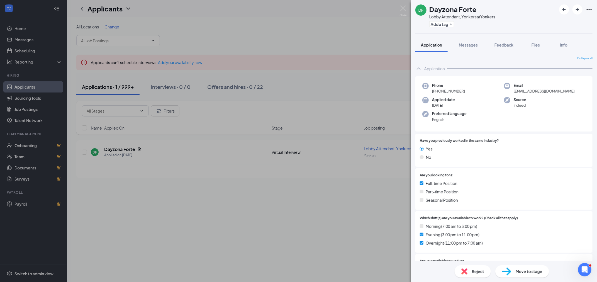
click at [558, 95] on div "Phone [PHONE_NUMBER] Email [EMAIL_ADDRESS][DOMAIN_NAME] Applied date [DATE] Sou…" at bounding box center [503, 103] width 177 height 55
copy span "[EMAIL_ADDRESS][DOMAIN_NAME]"
